Goal: Transaction & Acquisition: Download file/media

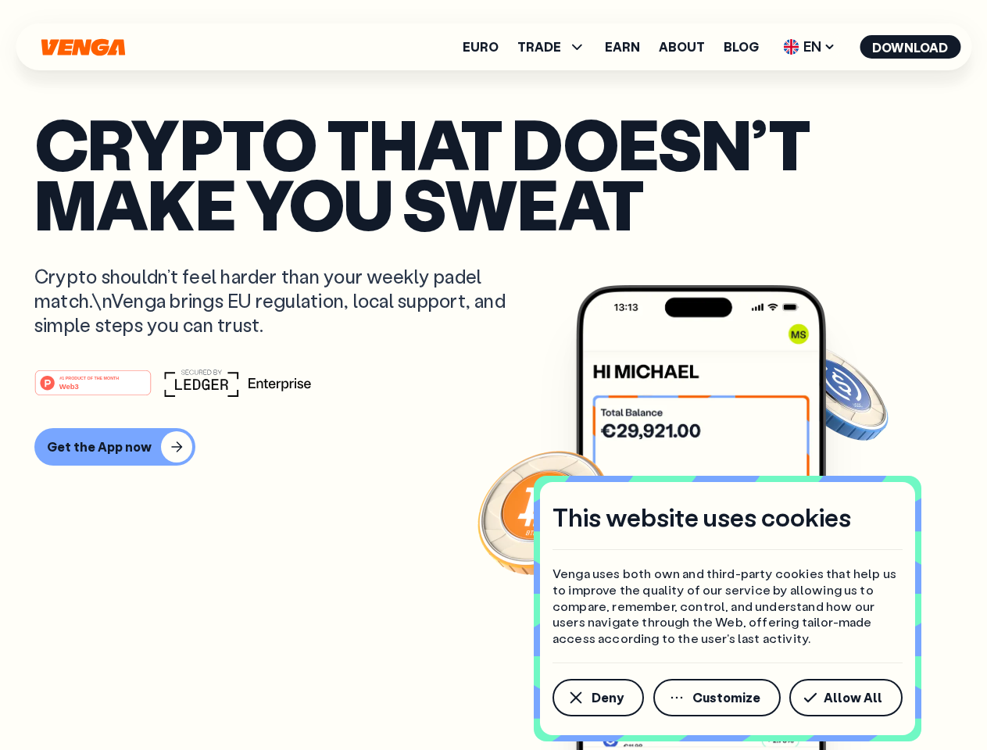
click at [493, 375] on div "#1 PRODUCT OF THE MONTH Web3" at bounding box center [493, 383] width 918 height 28
click at [597, 698] on span "Deny" at bounding box center [607, 697] width 32 height 12
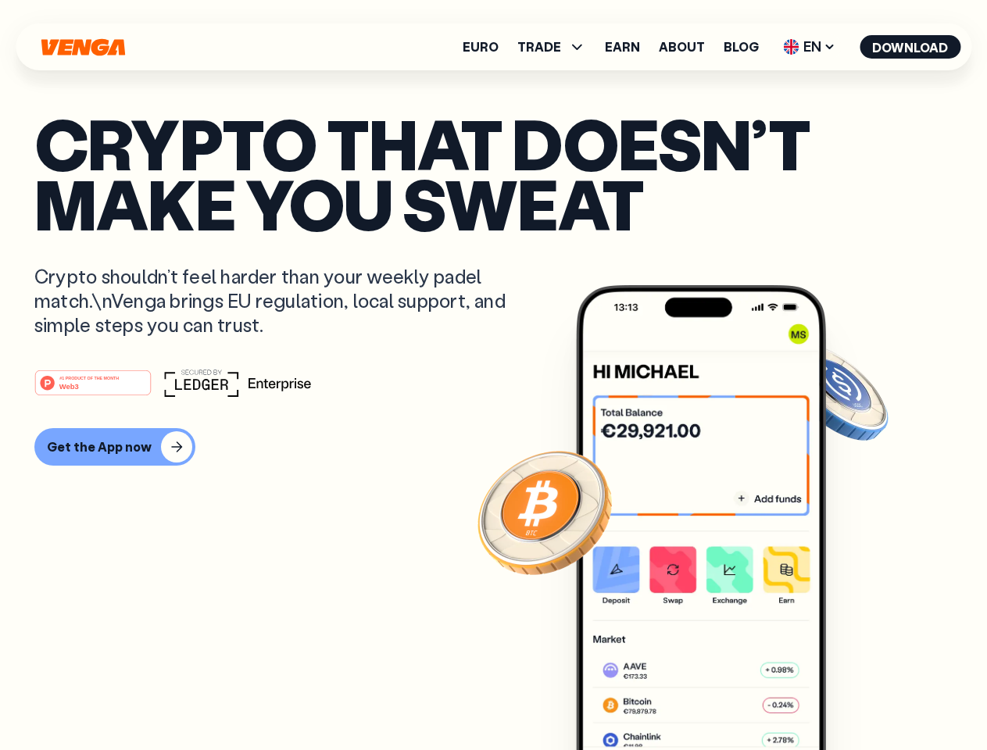
click at [718, 698] on img at bounding box center [701, 546] width 250 height 523
click at [848, 698] on article "Crypto that doesn’t make you sweat Crypto shouldn’t feel harder than your weekl…" at bounding box center [493, 406] width 918 height 586
click at [556, 47] on span "TRADE" at bounding box center [539, 47] width 44 height 12
click at [809, 47] on span "EN" at bounding box center [808, 46] width 63 height 25
click at [910, 47] on button "Download" at bounding box center [909, 46] width 101 height 23
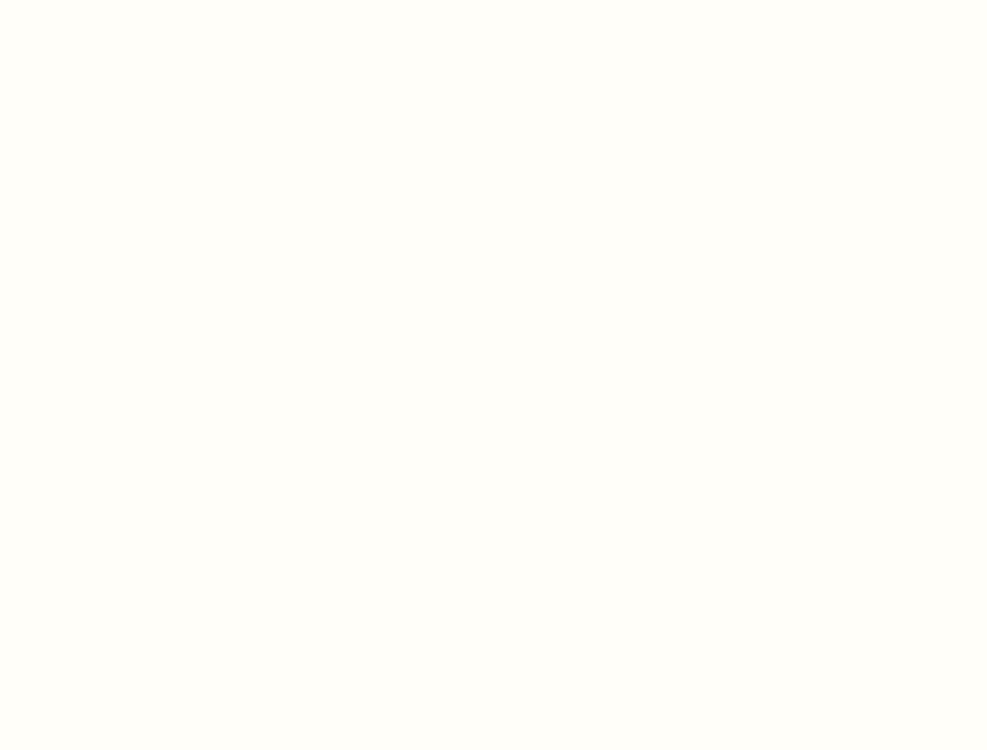
click at [493, 0] on html "This website uses cookies Venga uses both own and third-party cookies that help…" at bounding box center [493, 0] width 987 height 0
click at [112, 0] on html "This website uses cookies Venga uses both own and third-party cookies that help…" at bounding box center [493, 0] width 987 height 0
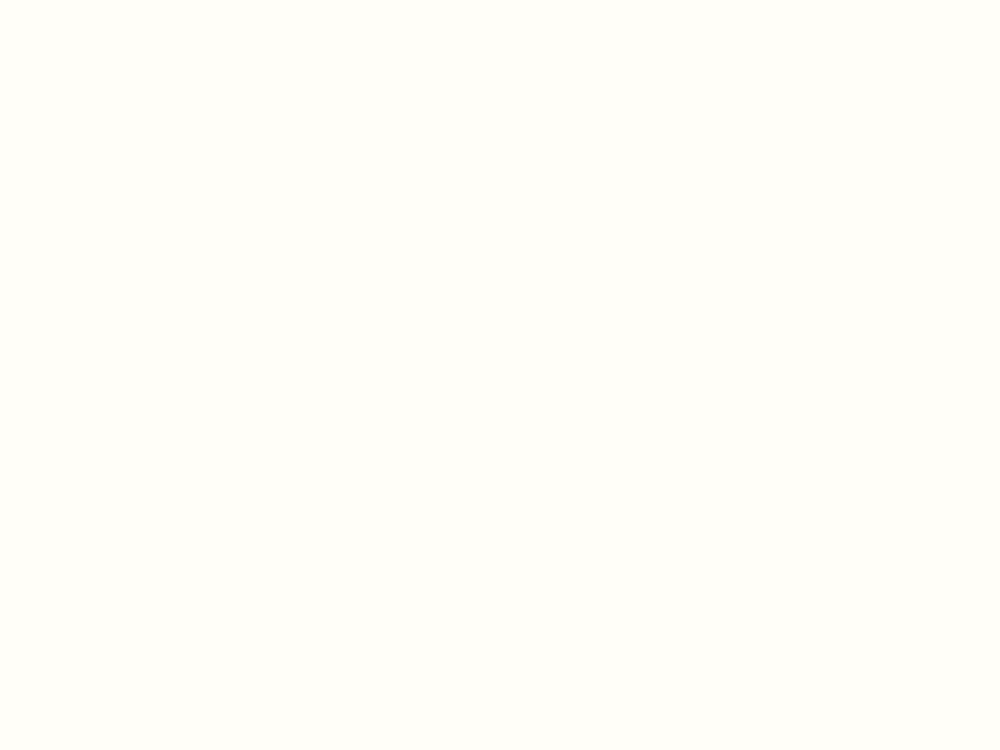
click at [95, 0] on html "This website uses cookies Venga uses both own and third-party cookies that help…" at bounding box center [500, 0] width 1000 height 0
